Goal: Information Seeking & Learning: Learn about a topic

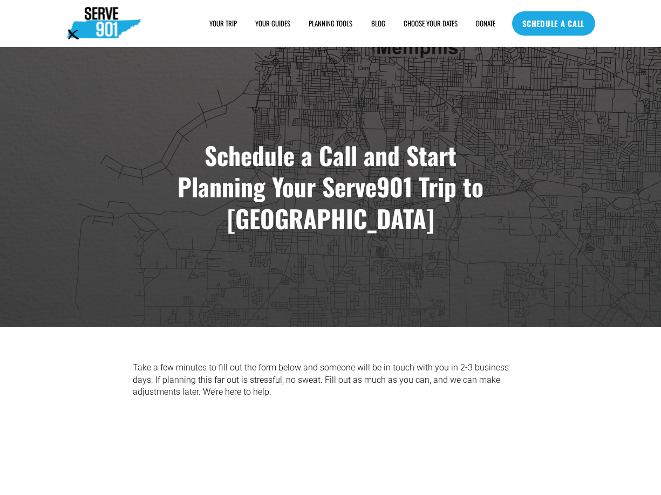
click at [269, 22] on link "YOUR GUIDES" at bounding box center [272, 23] width 35 height 11
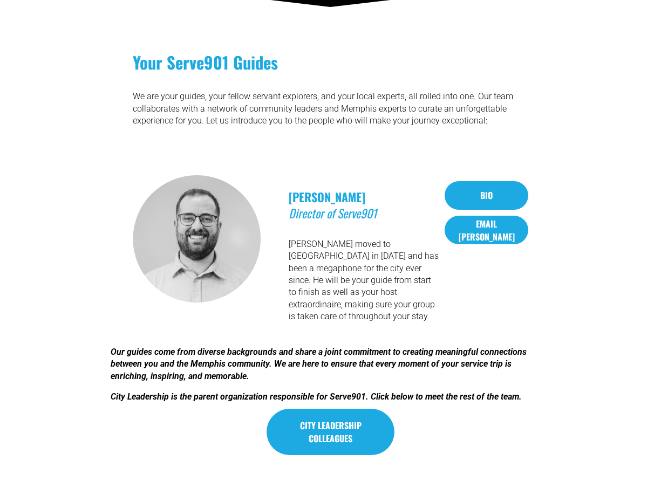
scroll to position [300, 0]
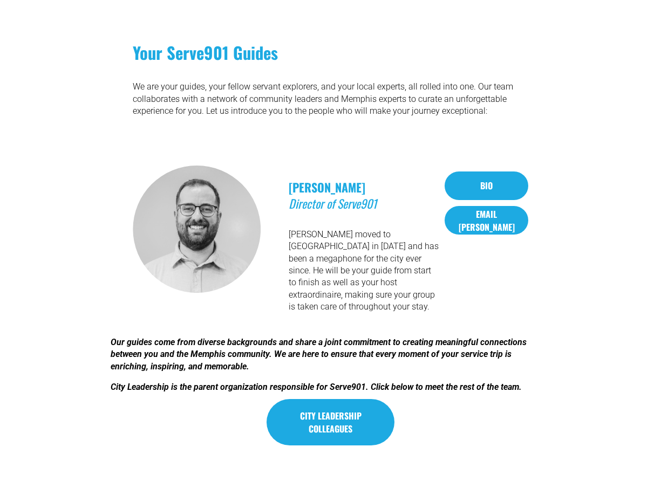
click at [331, 410] on link "City Leadership colleagues" at bounding box center [331, 422] width 128 height 46
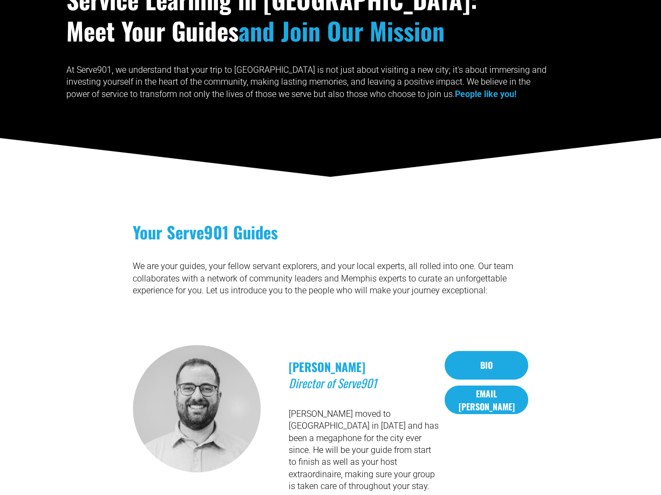
scroll to position [0, 0]
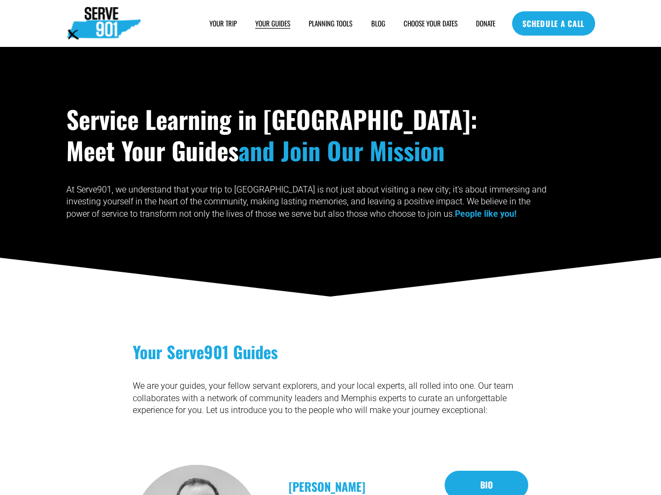
click at [481, 21] on link "DONATE" at bounding box center [485, 23] width 19 height 11
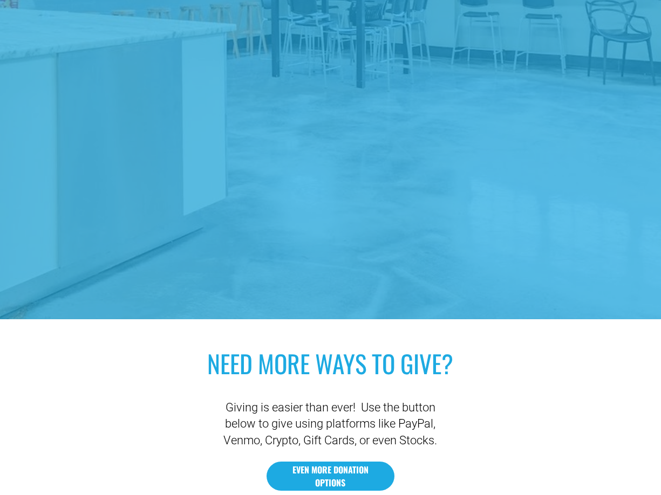
scroll to position [1281, 0]
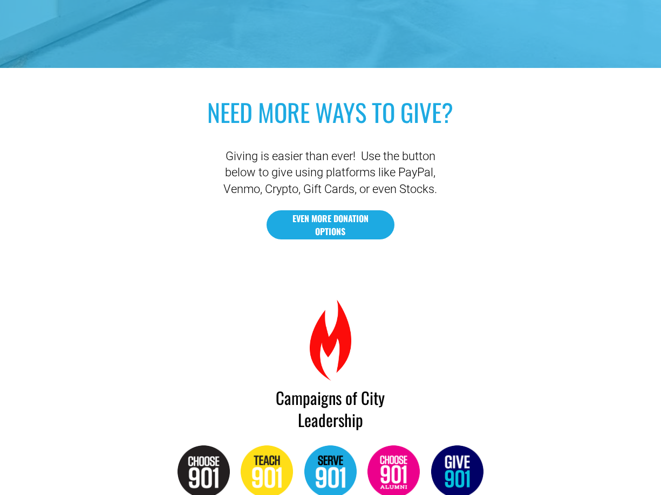
click at [325, 225] on link "EVEN MORE DONATION OPTIONS" at bounding box center [331, 224] width 128 height 29
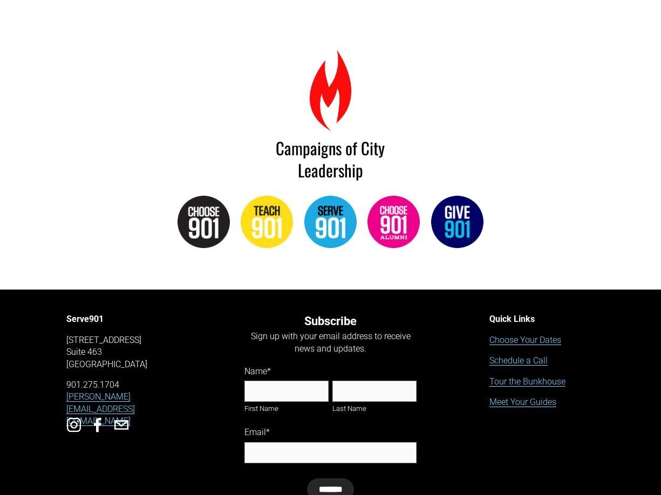
scroll to position [1586, 0]
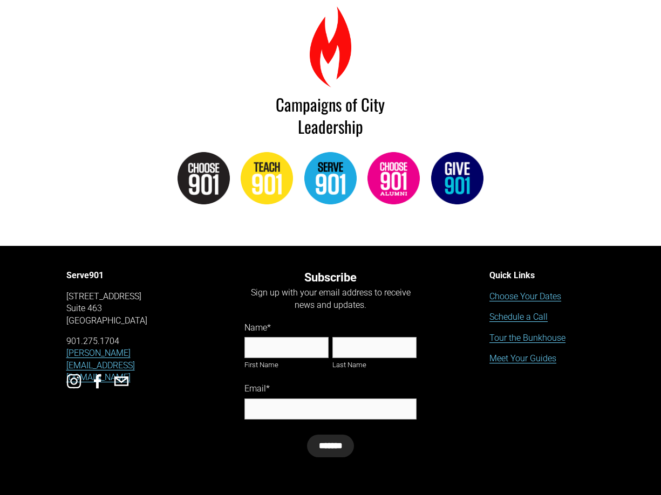
click at [396, 176] on img at bounding box center [394, 178] width 52 height 52
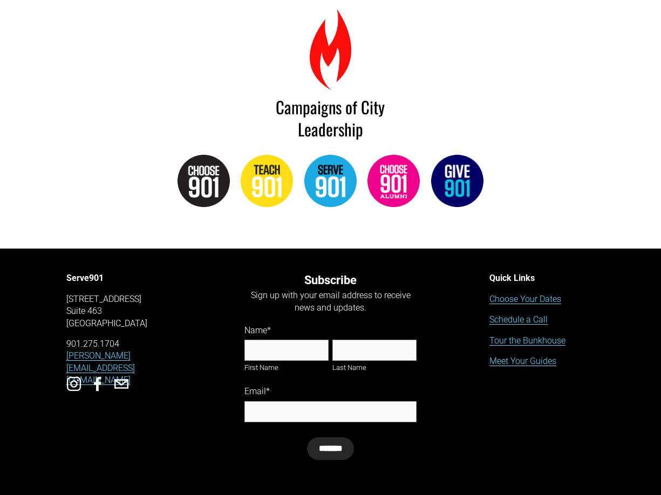
scroll to position [1583, 0]
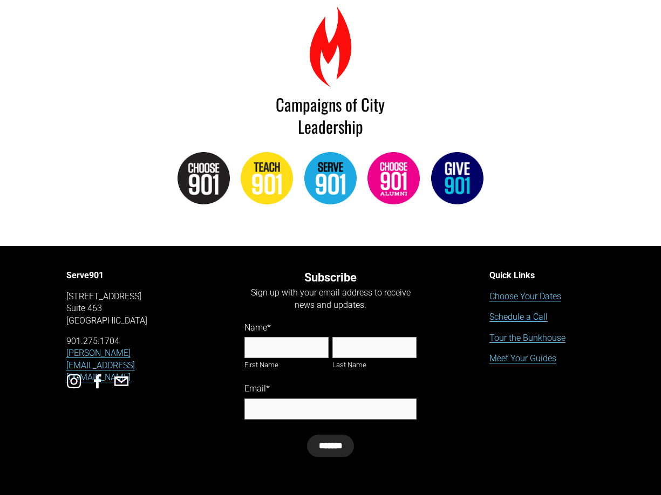
click at [523, 337] on link "Tour the Bunkhouse" at bounding box center [527, 338] width 76 height 12
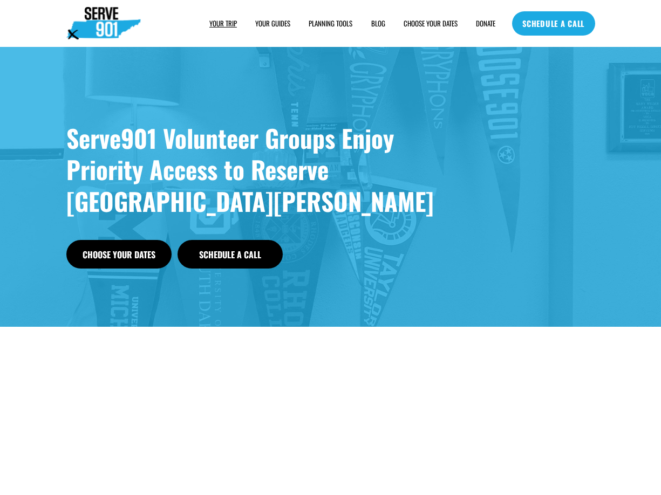
click at [266, 24] on link "YOUR GUIDES" at bounding box center [272, 23] width 35 height 11
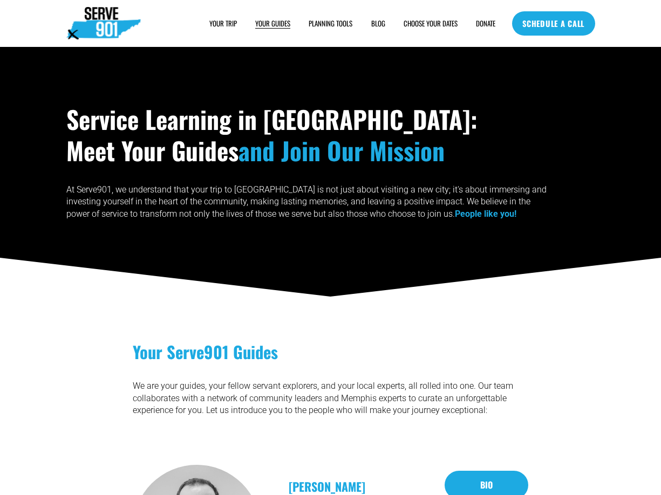
click at [338, 24] on span "PLANNING TOOLS" at bounding box center [331, 23] width 44 height 10
click at [0, 0] on div "SAMPLE SCHEDULE" at bounding box center [0, 0] width 0 height 0
click at [0, 0] on span "SAMPLE SCHEDULE" at bounding box center [0, 0] width 0 height 0
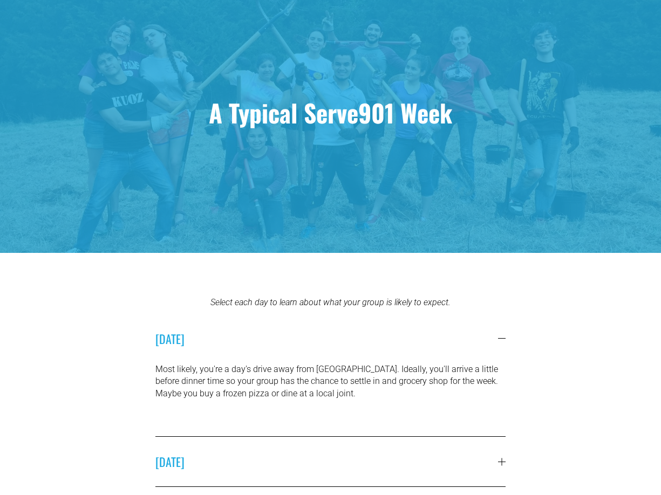
scroll to position [111, 0]
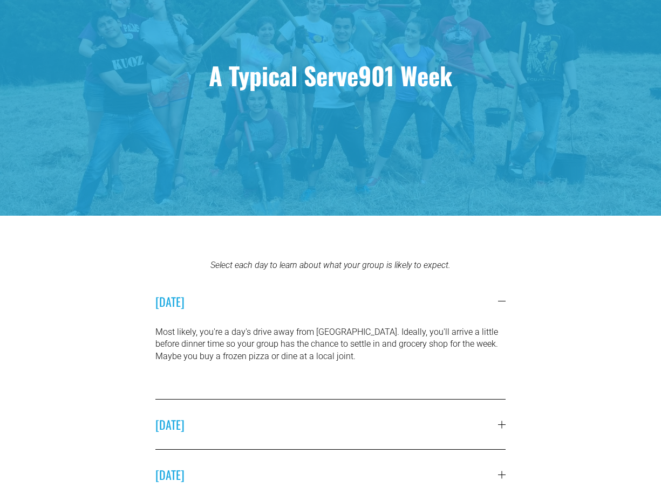
click at [500, 427] on div at bounding box center [502, 425] width 8 height 8
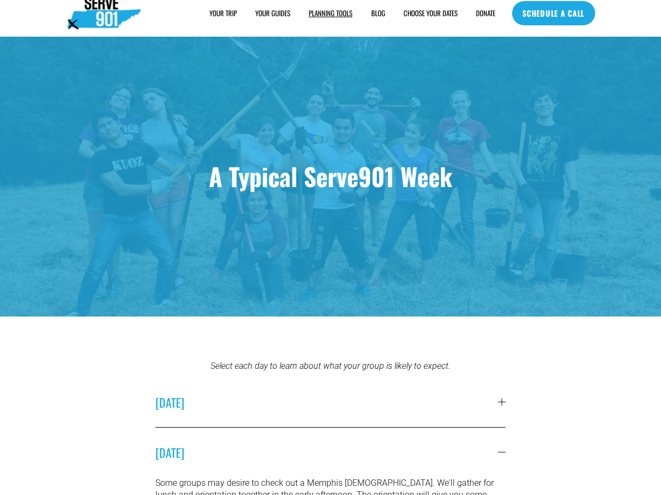
scroll to position [0, 0]
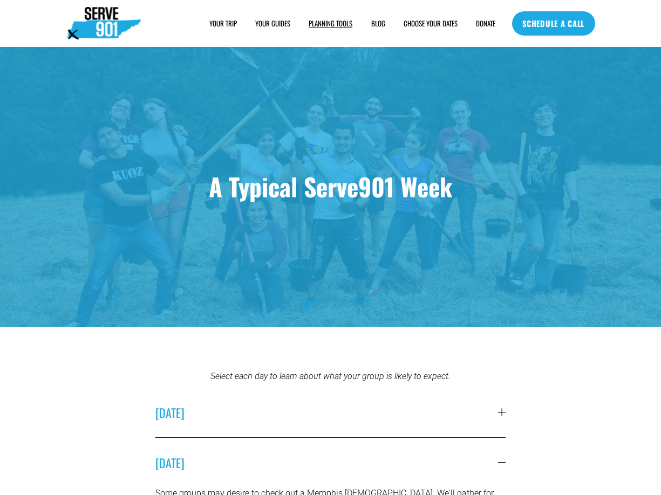
click at [371, 24] on link "BLOG" at bounding box center [378, 23] width 14 height 11
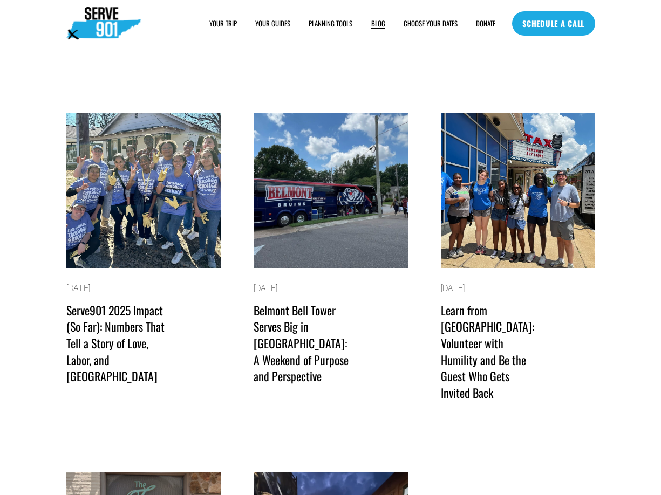
click at [415, 25] on link "CHOOSE YOUR DATES" at bounding box center [431, 23] width 54 height 11
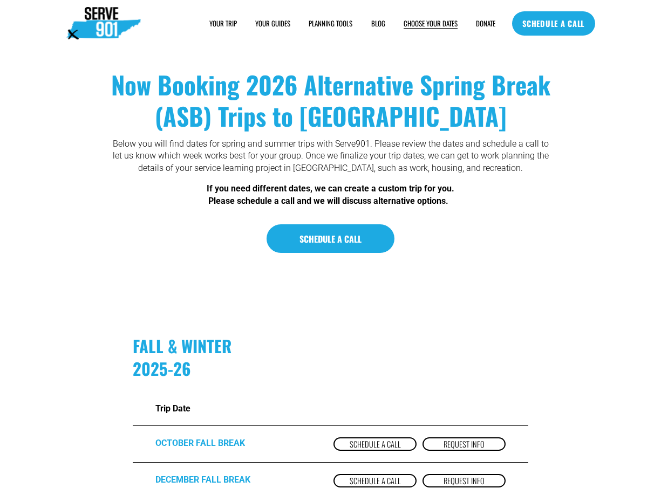
click at [0, 0] on span "HOUSING" at bounding box center [0, 0] width 0 height 0
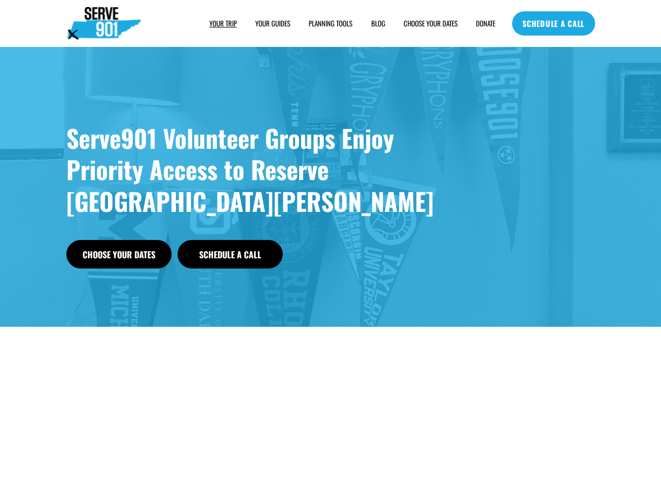
click at [0, 0] on span "FOOD" at bounding box center [0, 0] width 0 height 0
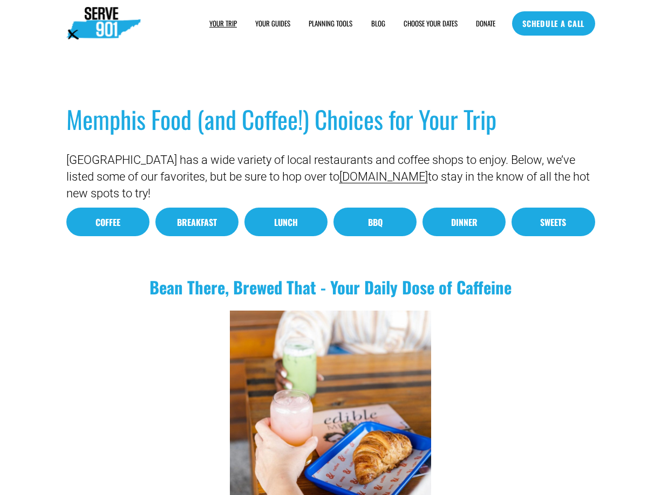
click at [113, 222] on link "Coffee" at bounding box center [107, 222] width 83 height 29
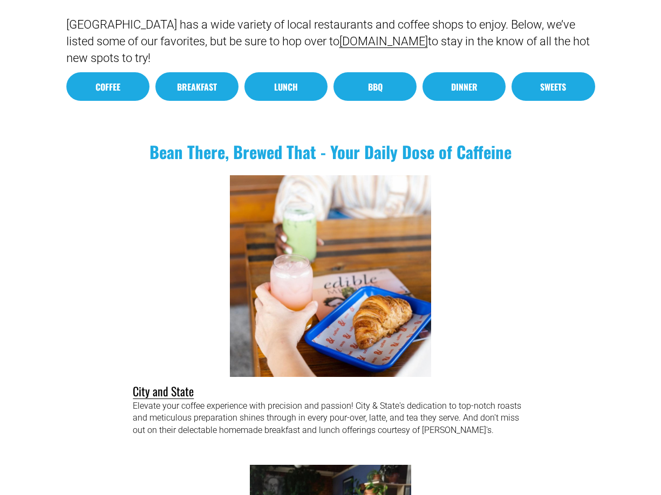
scroll to position [94, 0]
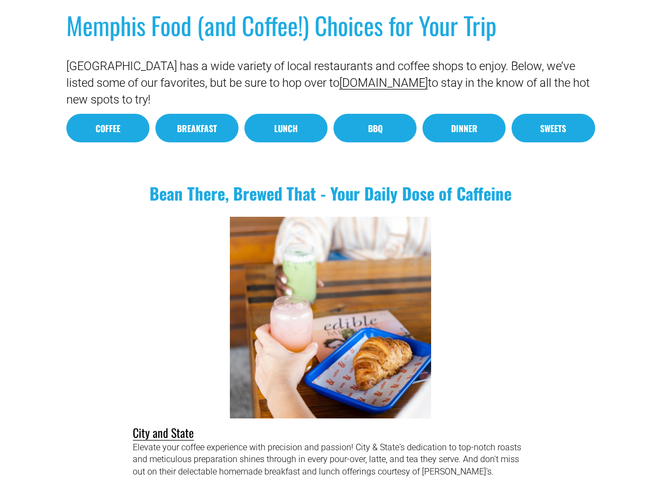
click at [198, 134] on link "Breakfast" at bounding box center [196, 128] width 83 height 29
click at [201, 126] on link "Breakfast" at bounding box center [196, 128] width 83 height 29
click at [267, 130] on link "Lunch" at bounding box center [285, 128] width 83 height 29
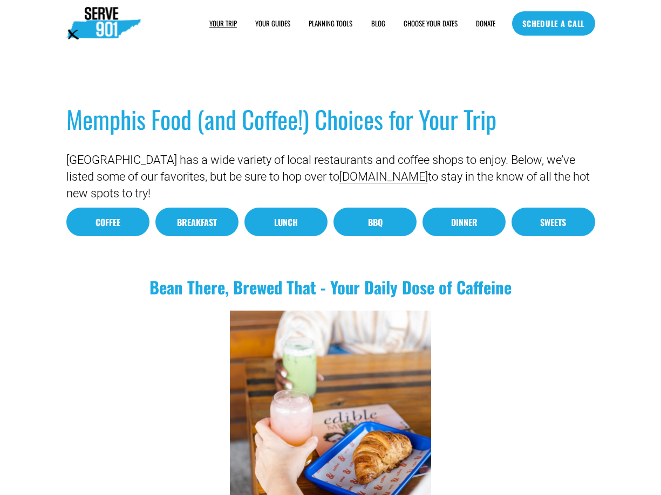
scroll to position [1, 0]
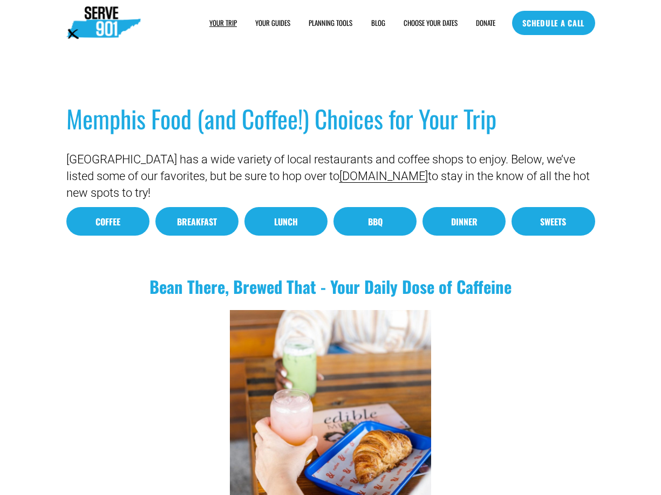
click at [366, 219] on link "BBQ" at bounding box center [375, 221] width 83 height 29
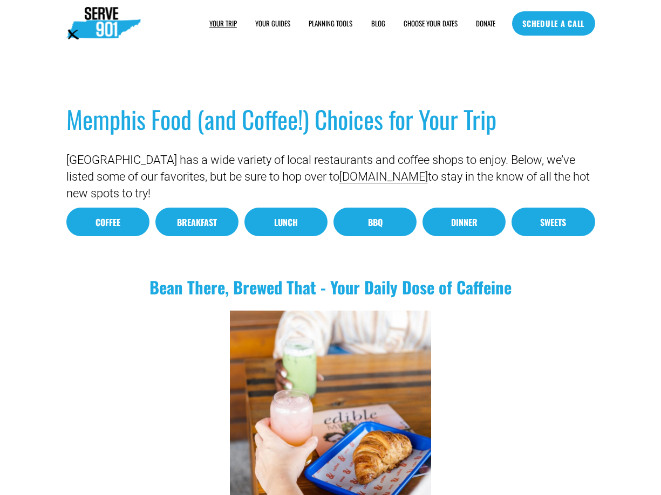
click at [469, 232] on link "Dinner" at bounding box center [464, 222] width 83 height 29
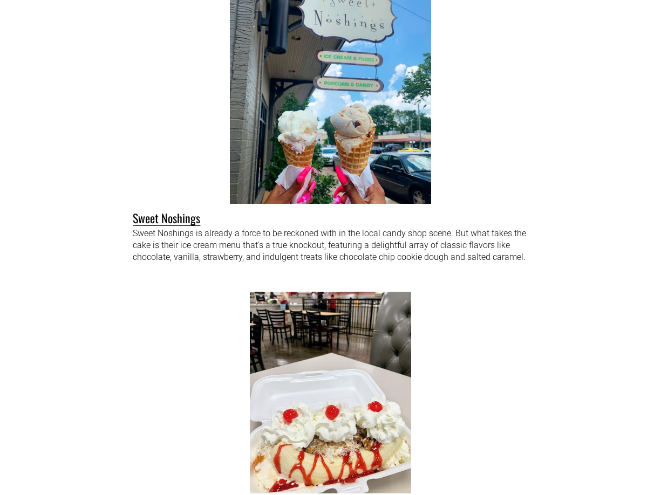
scroll to position [11044, 0]
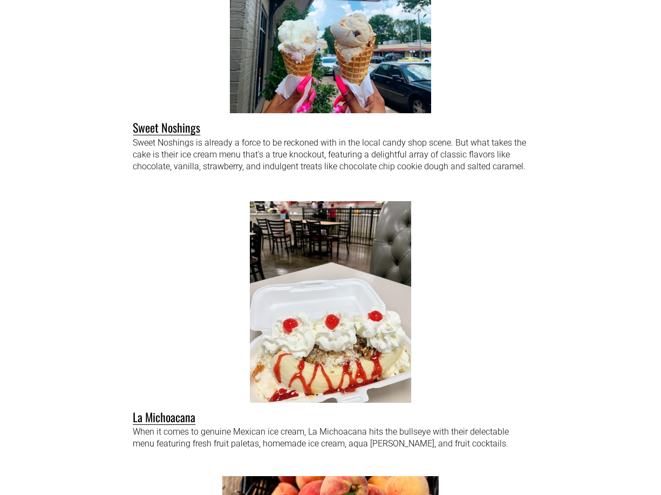
click at [305, 351] on div at bounding box center [330, 302] width 163 height 202
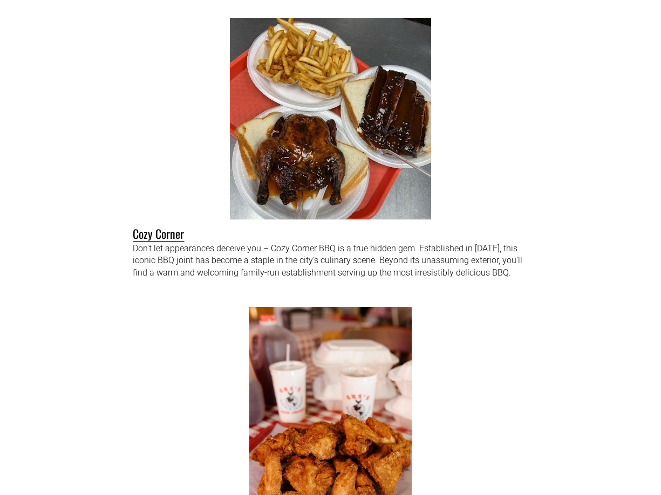
scroll to position [7715, 0]
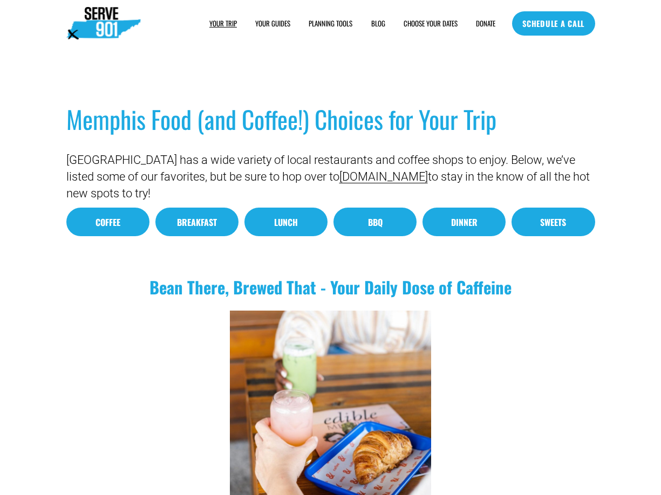
click at [113, 227] on link "Coffee" at bounding box center [107, 222] width 83 height 29
click at [199, 218] on link "Breakfast" at bounding box center [196, 222] width 83 height 29
click at [200, 220] on link "Breakfast" at bounding box center [196, 222] width 83 height 29
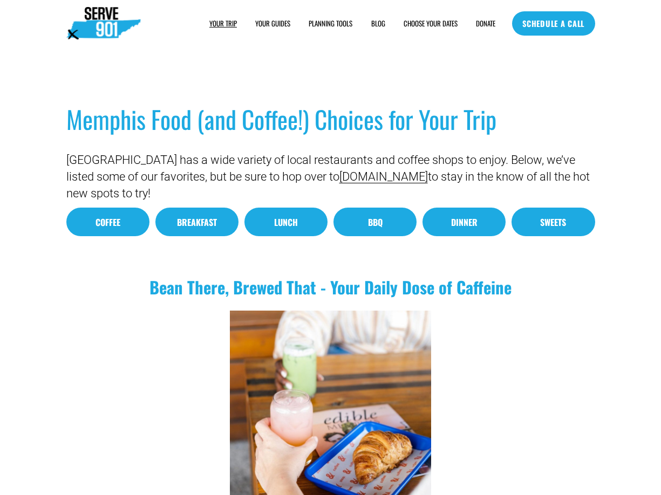
click at [200, 220] on link "Breakfast" at bounding box center [196, 222] width 83 height 29
click at [299, 227] on link "Lunch" at bounding box center [285, 222] width 83 height 29
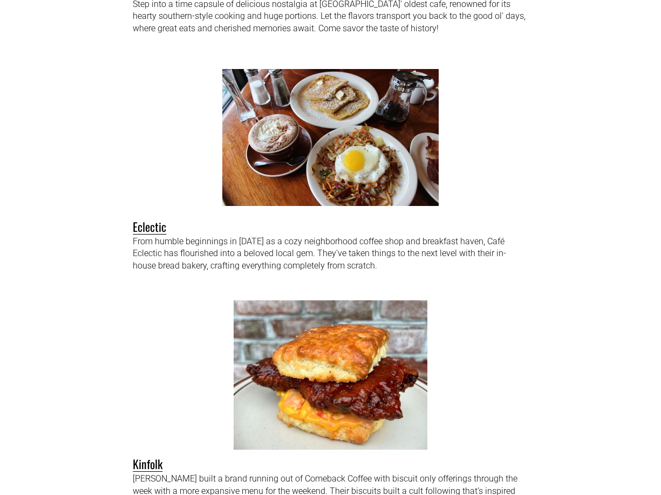
scroll to position [3039, 0]
